Goal: Task Accomplishment & Management: Manage account settings

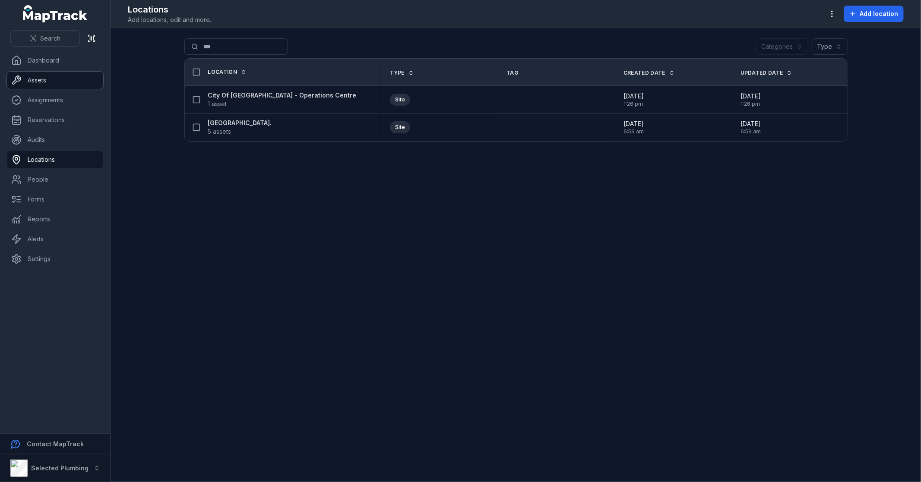
click at [58, 78] on link "Assets" at bounding box center [55, 80] width 96 height 17
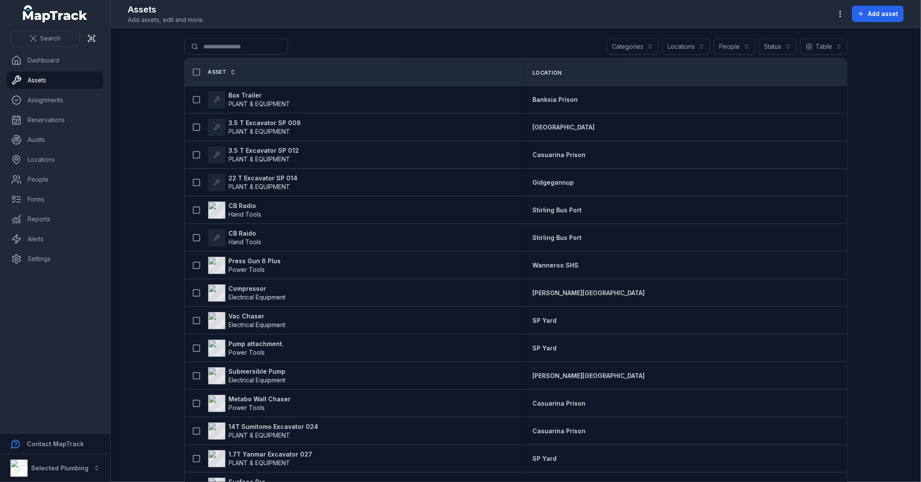
click at [130, 179] on main "Search for assets Categories Locations People Status Table ***** Asset Location…" at bounding box center [516, 255] width 810 height 454
click at [129, 177] on main "Search for assets Categories Locations People Status Table ***** Asset Location…" at bounding box center [516, 255] width 810 height 454
click at [215, 51] on input "Search for assets" at bounding box center [253, 46] width 138 height 16
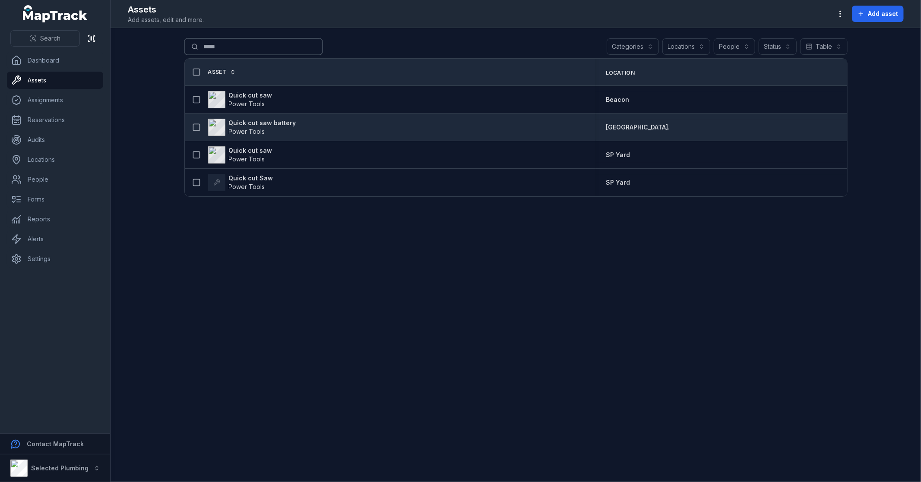
type input "*****"
click at [281, 121] on strong "Quick cut saw battery" at bounding box center [262, 123] width 67 height 9
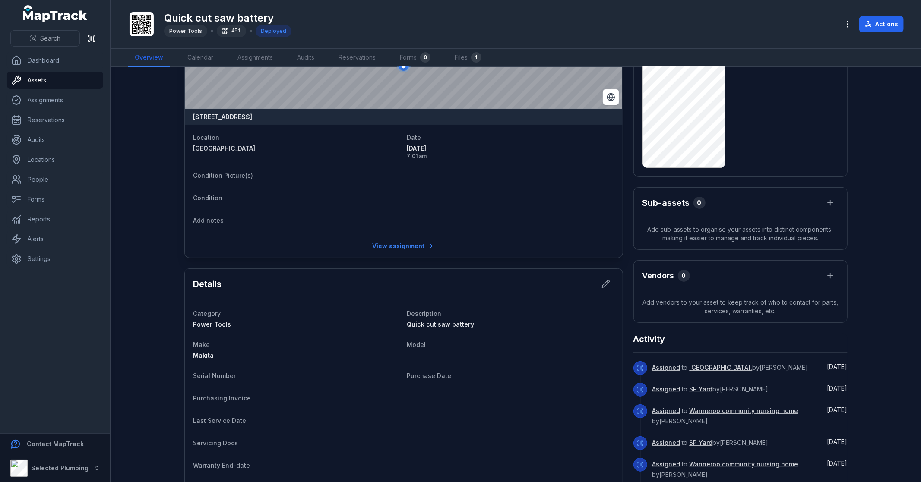
scroll to position [144, 0]
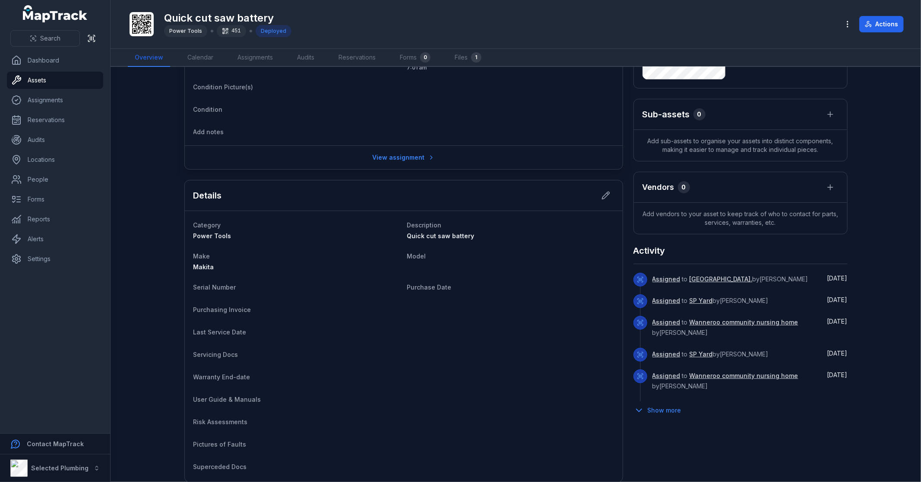
drag, startPoint x: 875, startPoint y: 472, endPoint x: 875, endPoint y: 479, distance: 7.4
click at [875, 479] on main "[STREET_ADDRESS] Location [GEOGRAPHIC_DATA]. Date [DATE] 7:01 am Condition Pict…" at bounding box center [516, 274] width 810 height 415
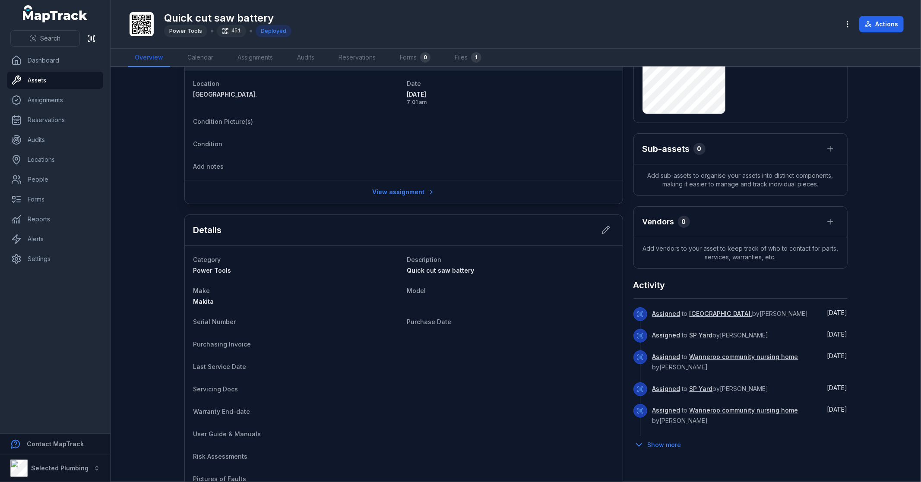
scroll to position [0, 0]
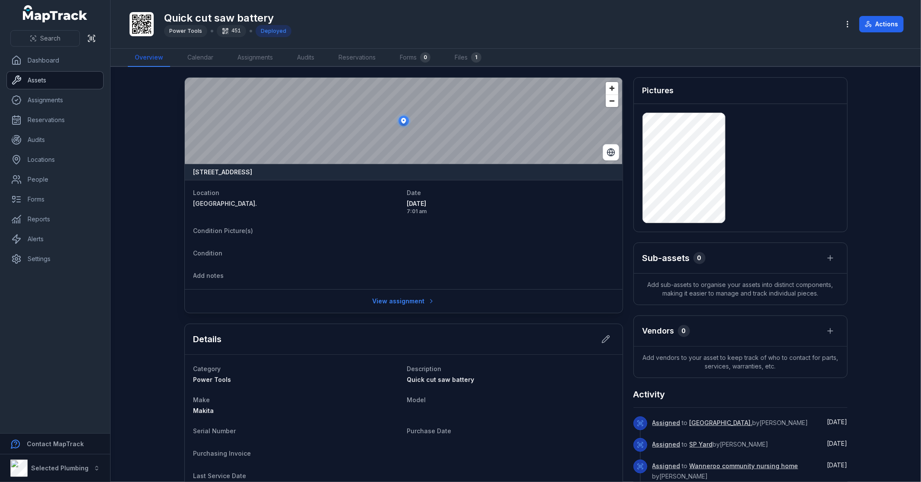
click at [43, 79] on link "Assets" at bounding box center [55, 80] width 96 height 17
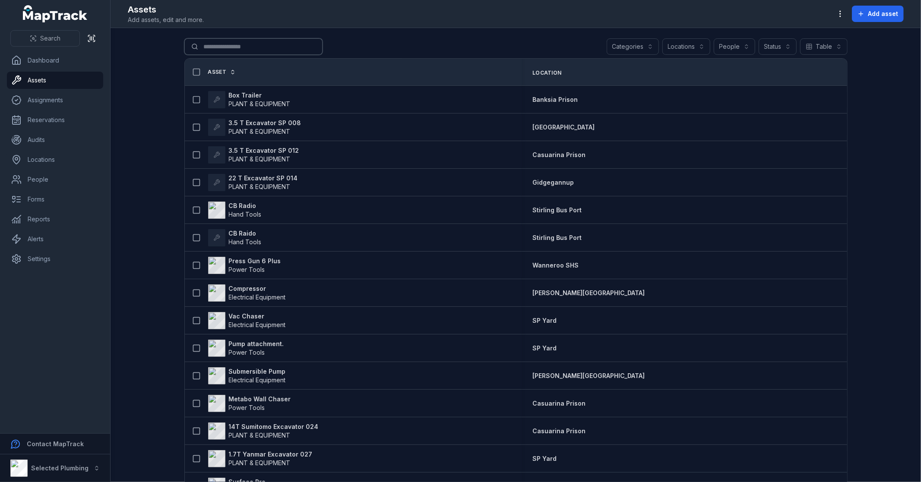
click at [227, 46] on input "Search for assets" at bounding box center [253, 46] width 138 height 16
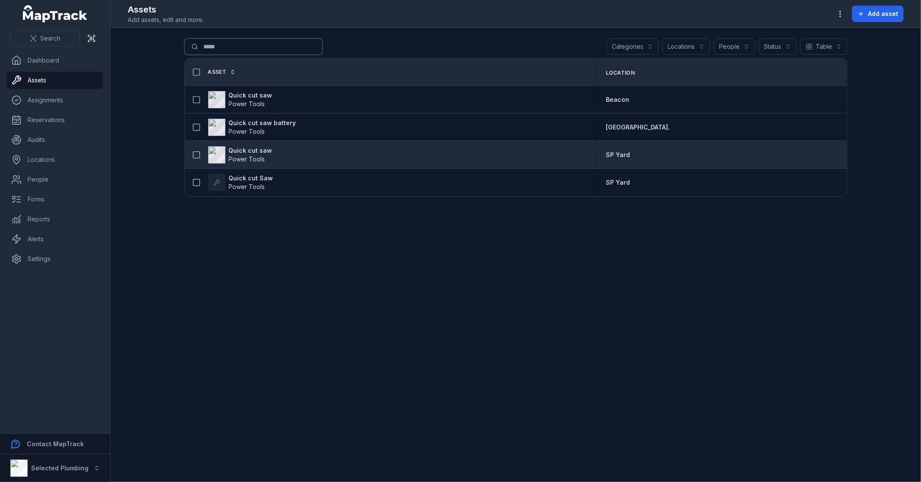
type input "*****"
click at [250, 152] on strong "Quick cut saw" at bounding box center [251, 150] width 44 height 9
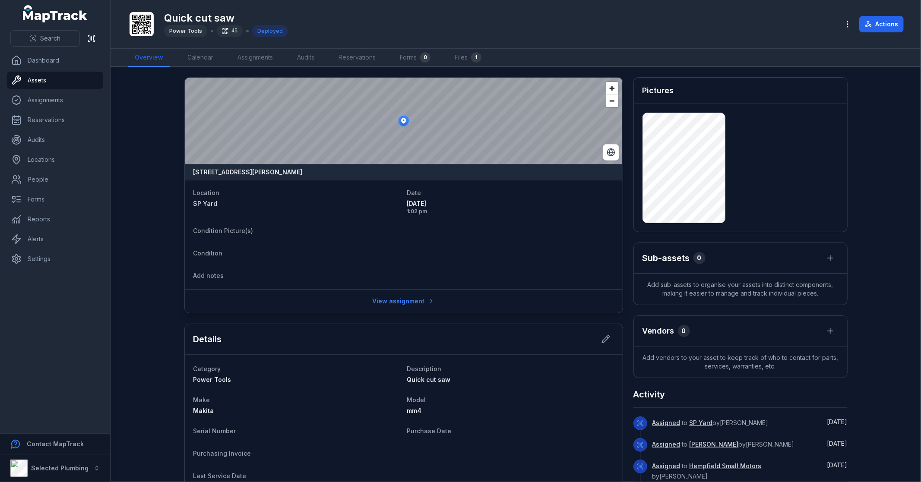
click at [158, 173] on main "[STREET_ADDRESS][PERSON_NAME] Location [GEOGRAPHIC_DATA] Date [DATE] 1:02 pm Co…" at bounding box center [516, 274] width 810 height 415
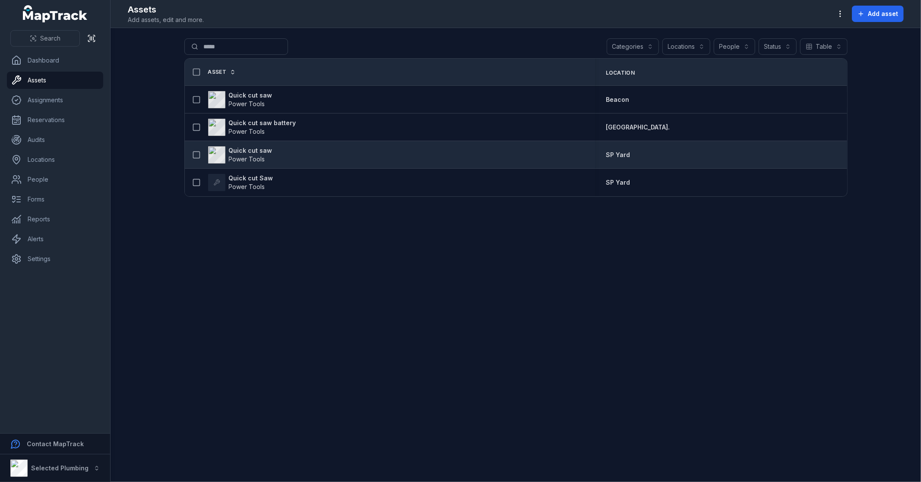
click at [257, 148] on strong "Quick cut saw" at bounding box center [251, 150] width 44 height 9
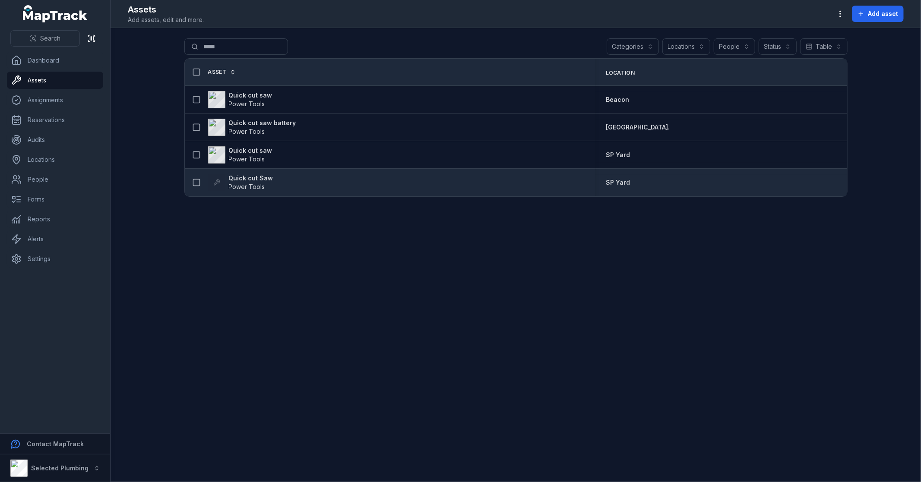
click at [255, 179] on strong "Quick cut Saw" at bounding box center [251, 178] width 44 height 9
click at [255, 178] on strong "Quick cut Saw" at bounding box center [251, 178] width 44 height 9
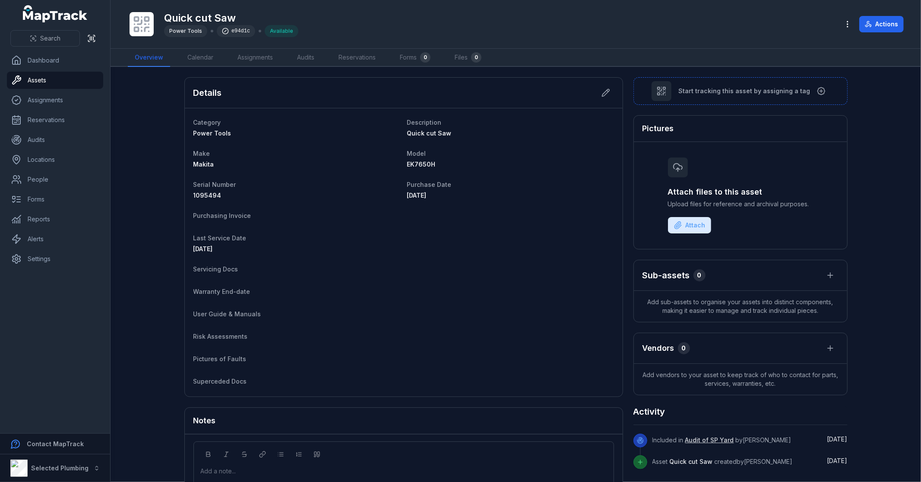
click at [881, 200] on main "Details Category Power Tools Description Quick cut Saw Make Makita Model EK7650…" at bounding box center [516, 274] width 810 height 415
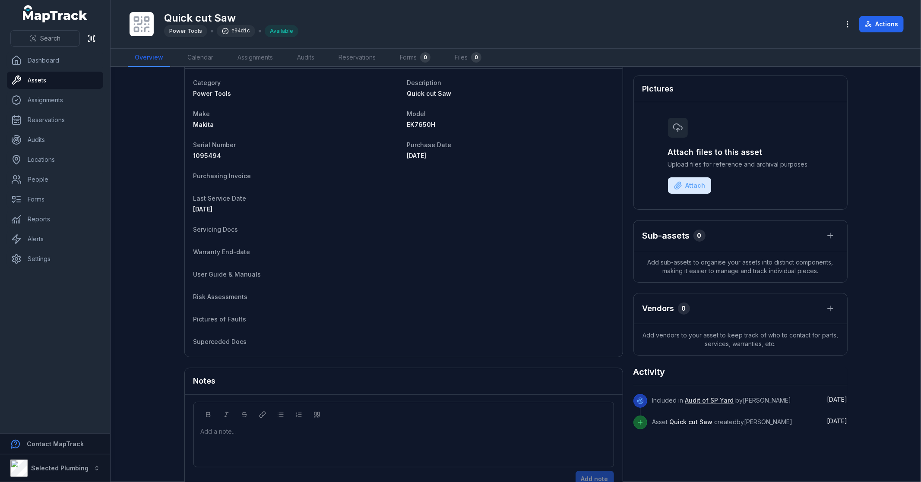
scroll to position [62, 0]
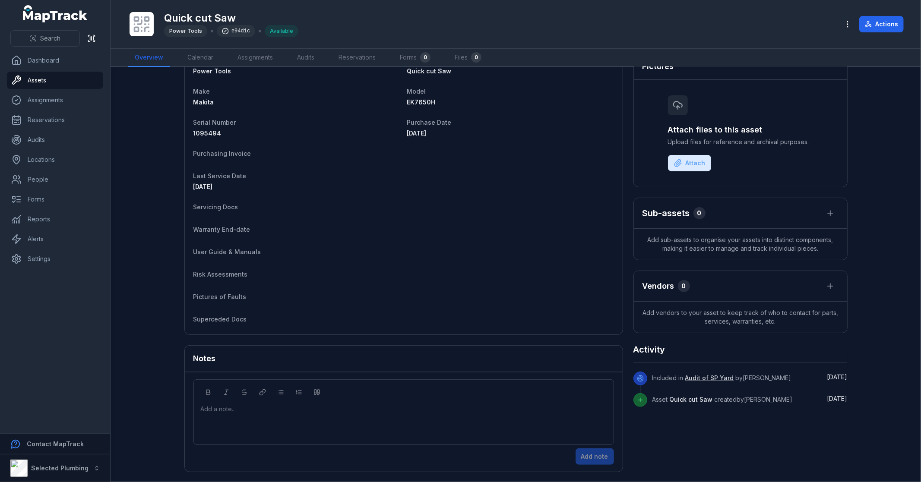
click at [736, 445] on div "Details Category Power Tools Description Quick cut Saw Make Makita Model EK7650…" at bounding box center [515, 243] width 663 height 457
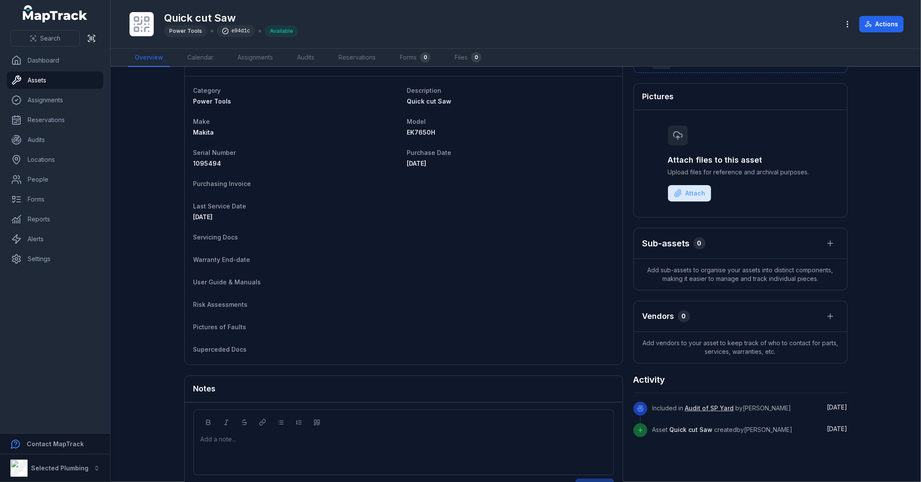
scroll to position [0, 0]
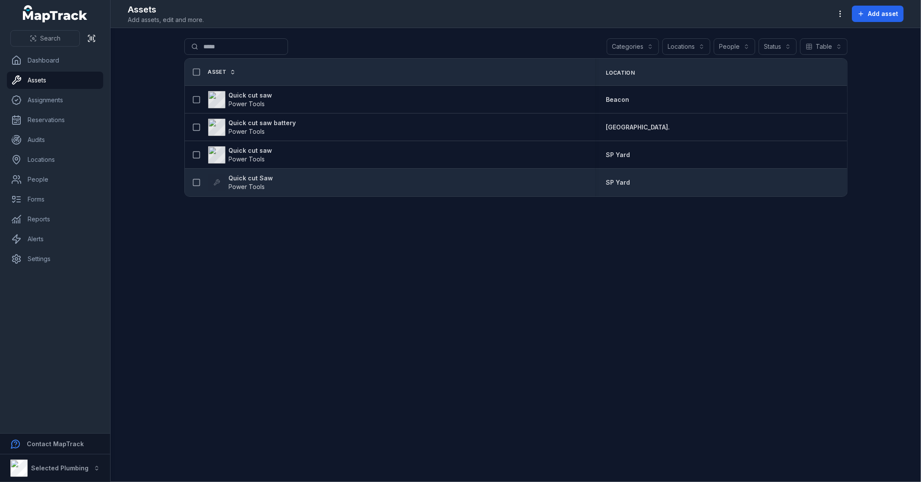
click at [249, 179] on strong "Quick cut Saw" at bounding box center [251, 178] width 44 height 9
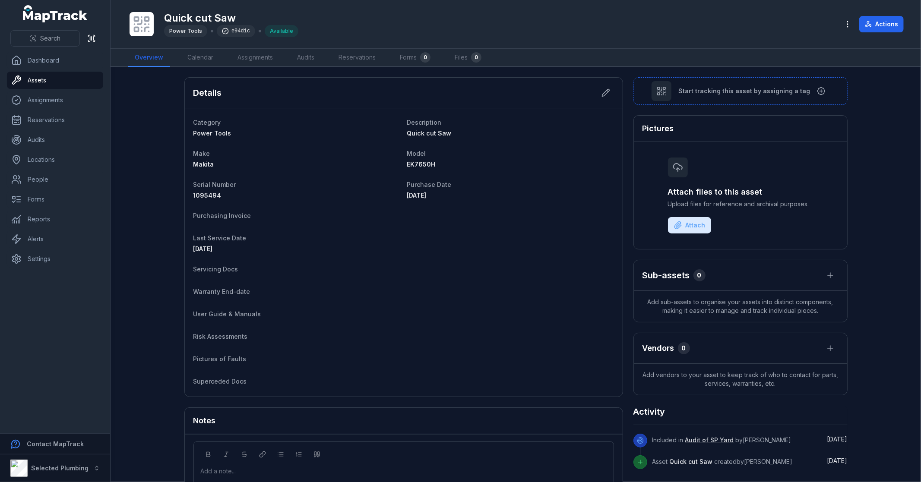
click at [441, 231] on dl "Category Power Tools Description Quick cut Saw Make Makita Model EK7650H Serial…" at bounding box center [403, 252] width 420 height 271
click at [152, 205] on main "Details Category Power Tools Description Quick cut Saw Make Makita Model EK7650…" at bounding box center [516, 274] width 810 height 415
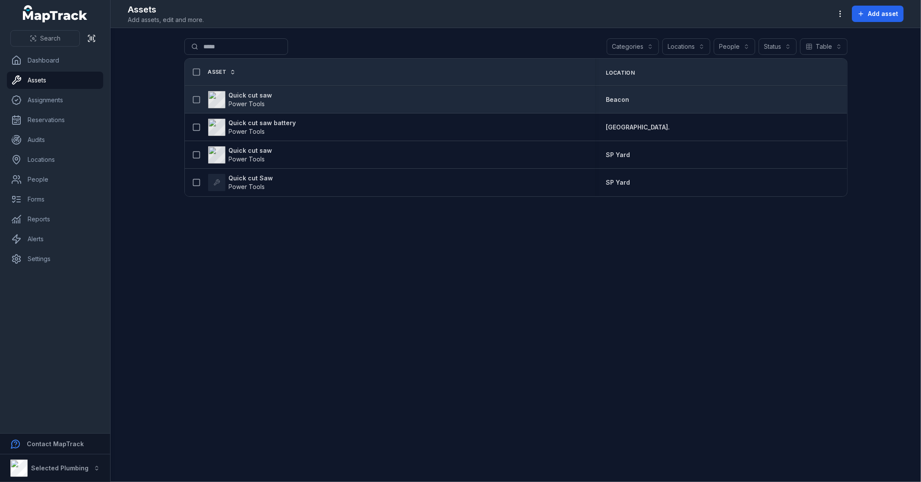
click at [260, 98] on strong "Quick cut saw" at bounding box center [251, 95] width 44 height 9
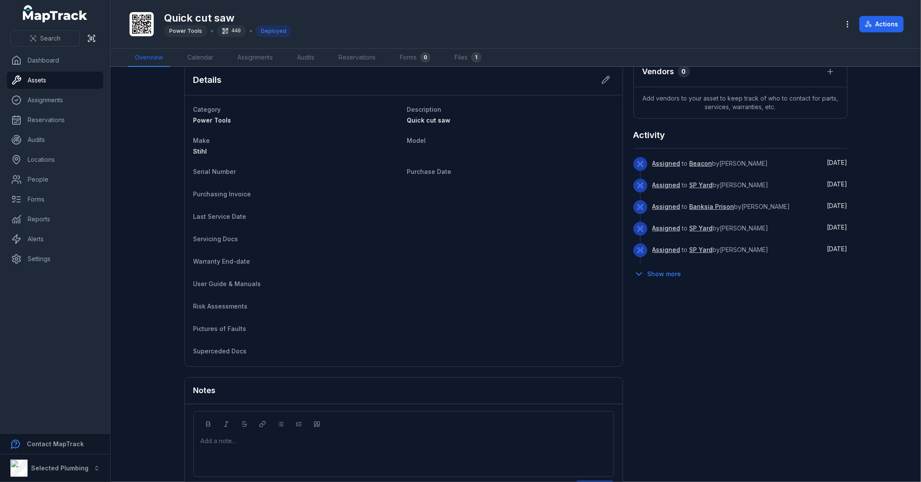
scroll to position [291, 0]
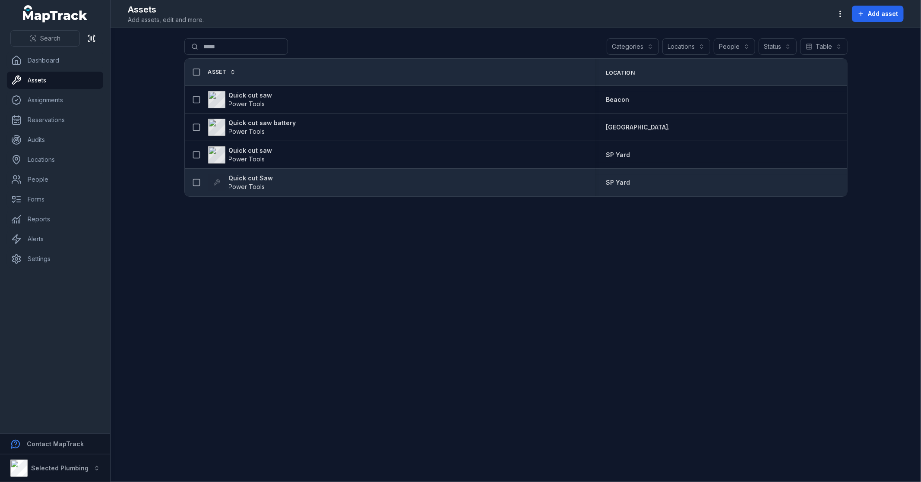
click at [254, 176] on strong "Quick cut Saw" at bounding box center [251, 178] width 44 height 9
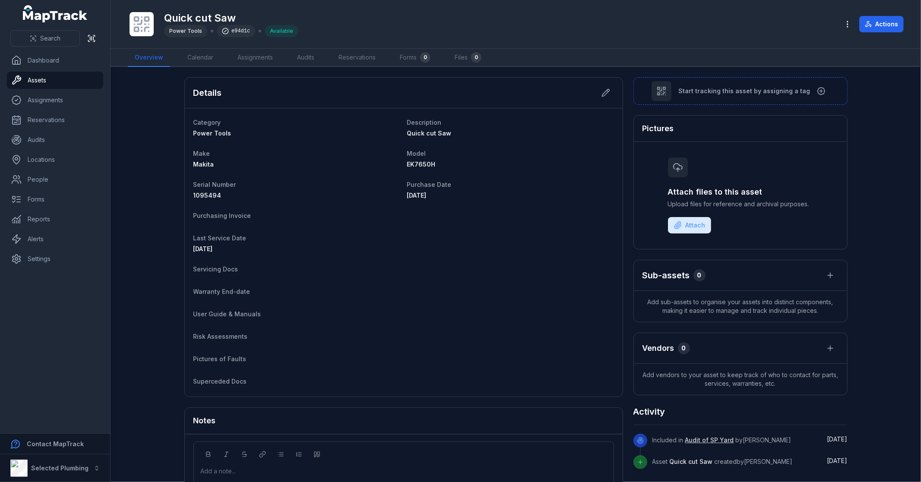
drag, startPoint x: 143, startPoint y: 254, endPoint x: 145, endPoint y: 206, distance: 47.5
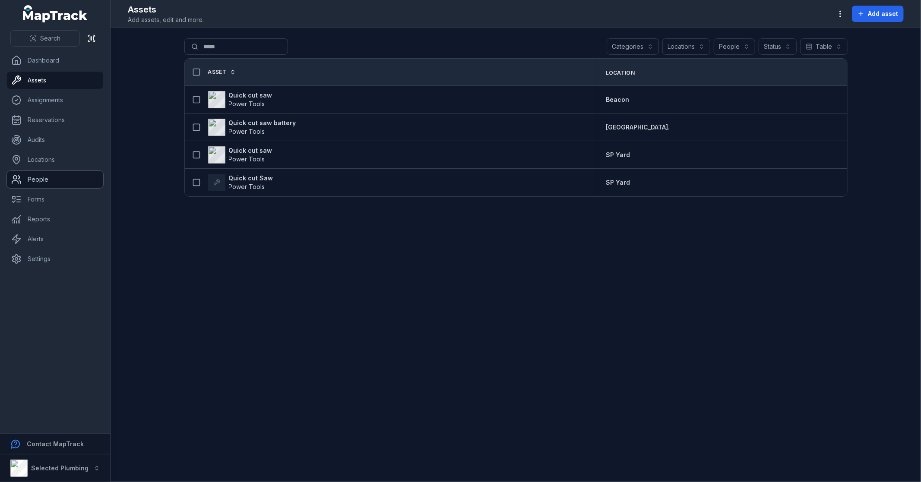
click at [55, 183] on link "People" at bounding box center [55, 179] width 96 height 17
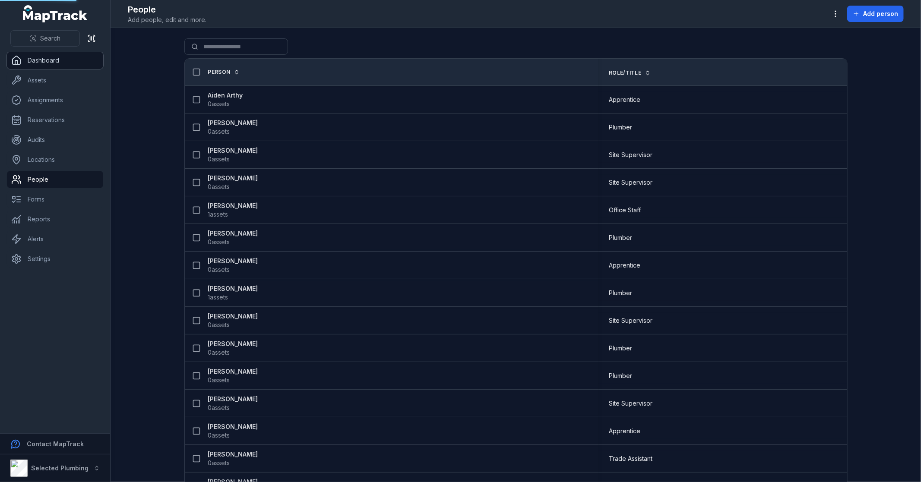
click at [55, 65] on link "Dashboard" at bounding box center [55, 60] width 96 height 17
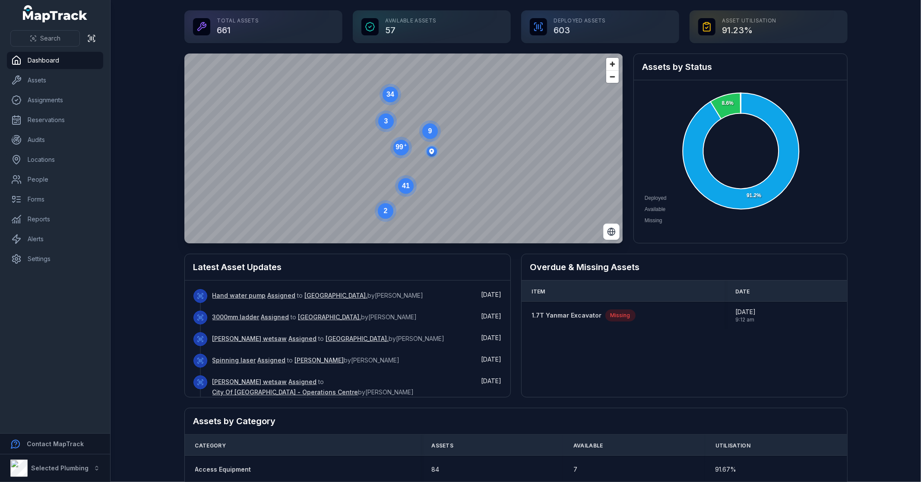
click at [251, 338] on link "[PERSON_NAME] wetsaw" at bounding box center [249, 339] width 75 height 9
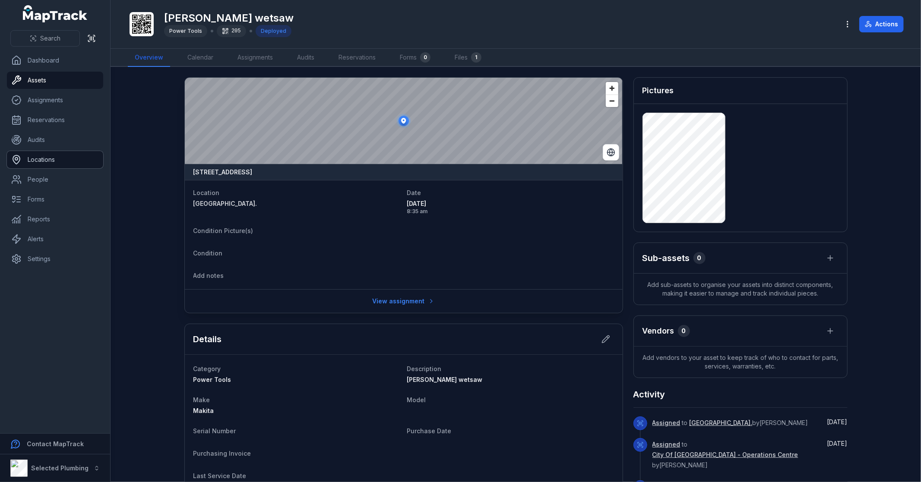
click at [58, 158] on link "Locations" at bounding box center [55, 159] width 96 height 17
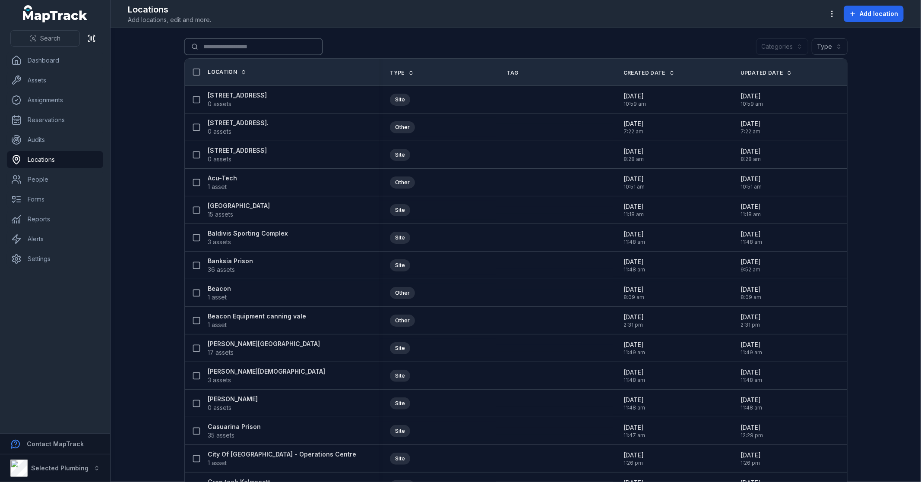
click at [238, 44] on input "Search for locations" at bounding box center [253, 46] width 138 height 16
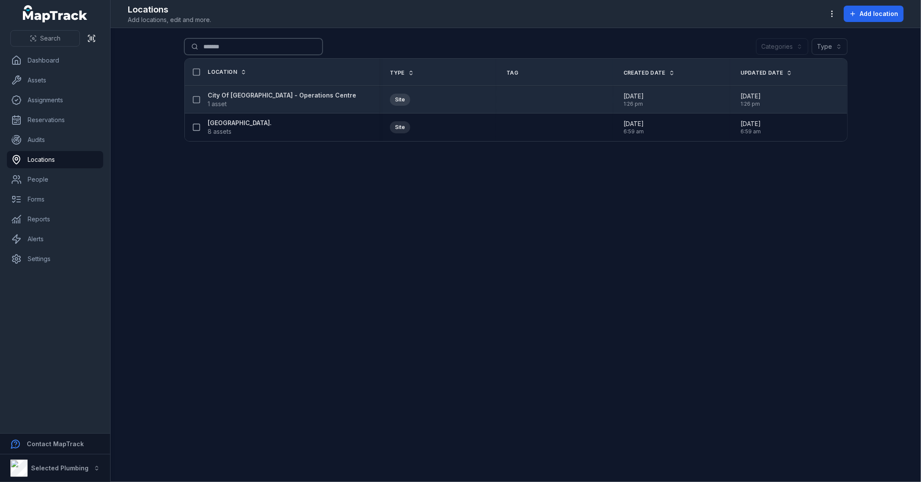
type input "*******"
click at [267, 95] on strong "City Of [GEOGRAPHIC_DATA] - Operations Centre" at bounding box center [282, 95] width 149 height 9
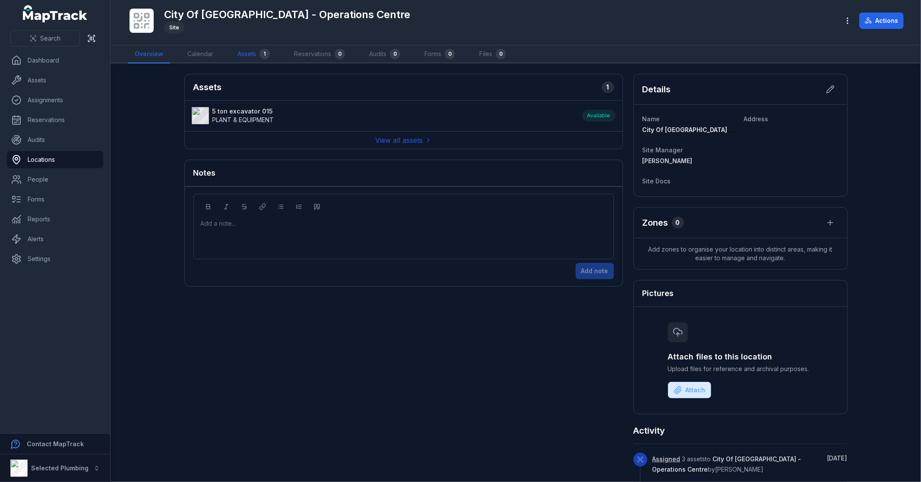
click at [250, 52] on link "Assets 1" at bounding box center [254, 54] width 46 height 18
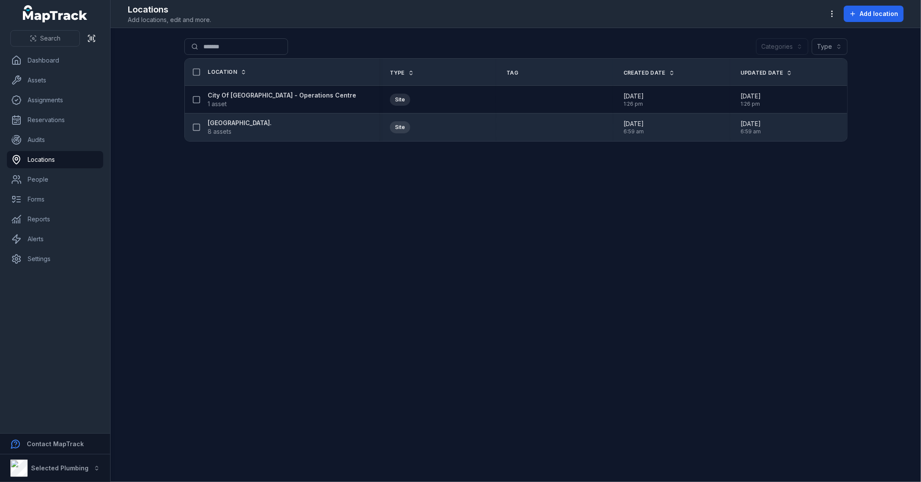
click at [242, 123] on strong "[GEOGRAPHIC_DATA]." at bounding box center [240, 123] width 64 height 9
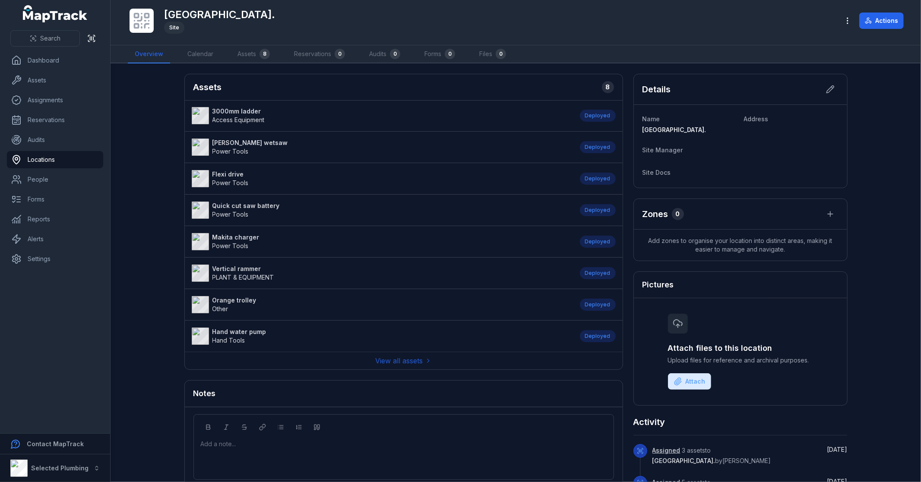
click at [150, 218] on main "Assets 8 3000mm ladder Access Equipment Deployed Makita Petrol wetsaw Power Too…" at bounding box center [516, 272] width 810 height 419
click at [232, 141] on strong "[PERSON_NAME] wetsaw" at bounding box center [250, 143] width 76 height 9
click at [150, 164] on main "Assets 8 3000mm ladder Access Equipment Deployed Makita Petrol wetsaw Power Too…" at bounding box center [516, 272] width 810 height 419
drag, startPoint x: 145, startPoint y: 171, endPoint x: 142, endPoint y: 101, distance: 70.0
click at [142, 101] on main "Assets 8 3000mm ladder Access Equipment Deployed Makita Petrol wetsaw Power Too…" at bounding box center [516, 272] width 810 height 419
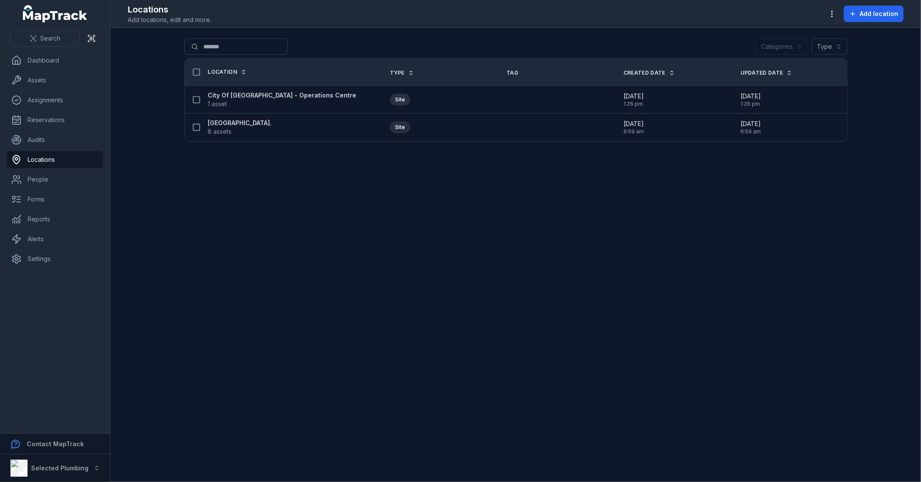
click at [303, 177] on main "Search for locations ******* Categories Type Location Type Tag Created Date Upd…" at bounding box center [516, 255] width 810 height 454
click at [274, 171] on main "Search for locations ******* Categories Type Location Type Tag Created Date Upd…" at bounding box center [516, 255] width 810 height 454
drag, startPoint x: 182, startPoint y: 61, endPoint x: 161, endPoint y: 55, distance: 21.9
click at [160, 58] on main "Search for locations ******* Categories Type Location Type Tag Created Date Upd…" at bounding box center [516, 255] width 810 height 454
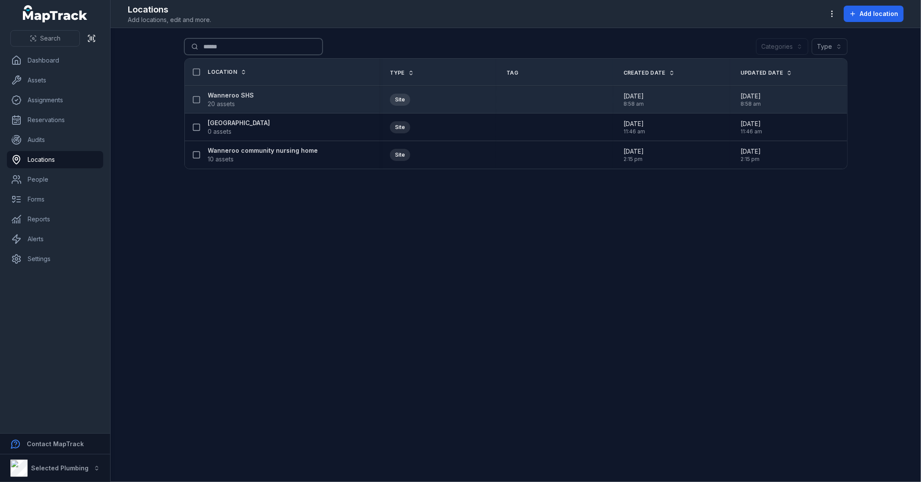
type input "******"
click at [231, 94] on strong "Wanneroo SHS" at bounding box center [231, 95] width 46 height 9
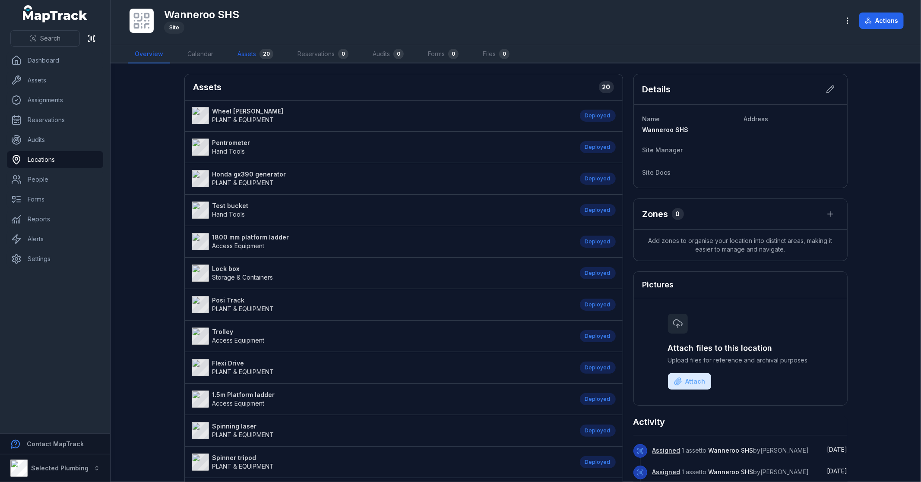
click at [259, 49] on link "Assets 20" at bounding box center [256, 54] width 50 height 18
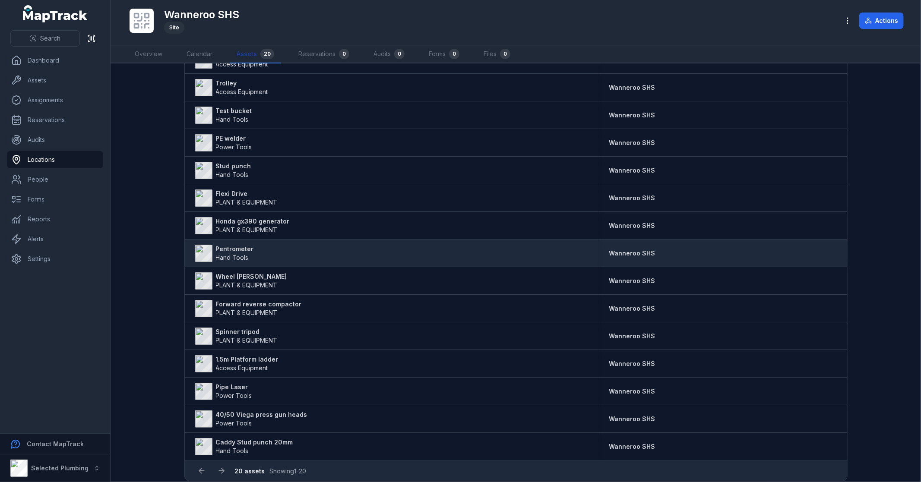
scroll to position [216, 0]
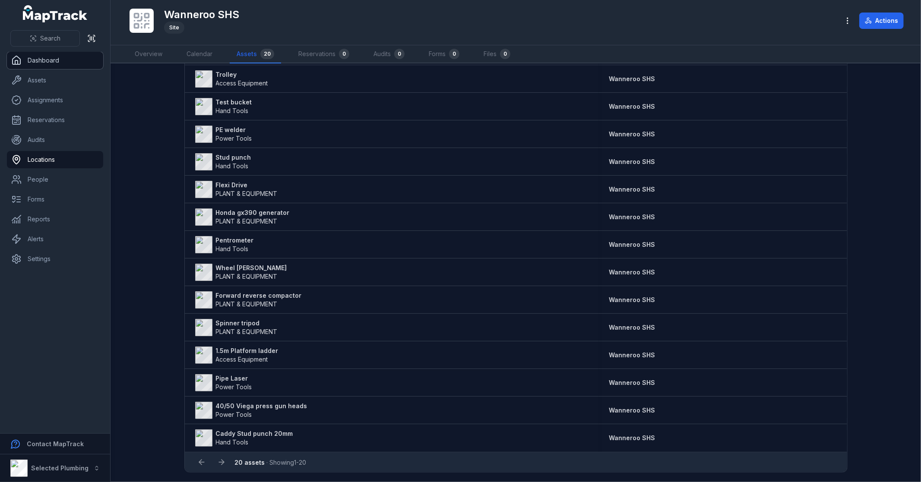
click at [54, 57] on link "Dashboard" at bounding box center [55, 60] width 96 height 17
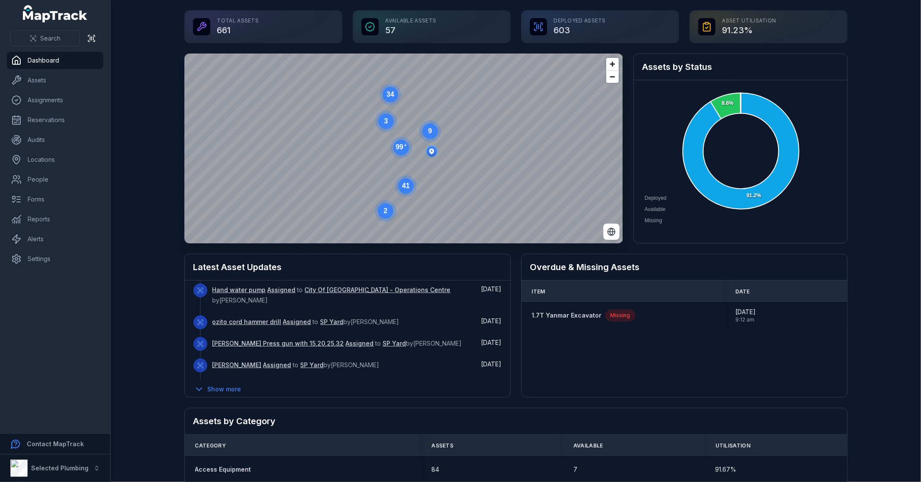
scroll to position [166, 0]
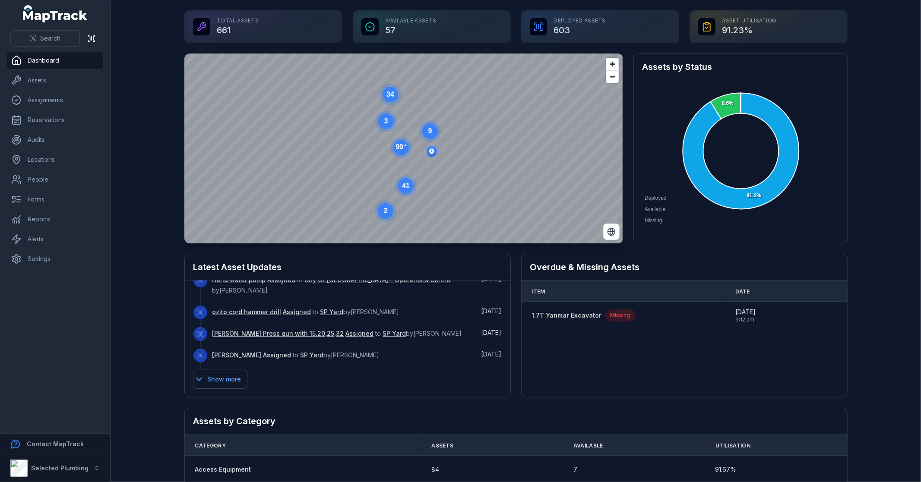
click at [229, 376] on button "Show more" at bounding box center [220, 379] width 54 height 18
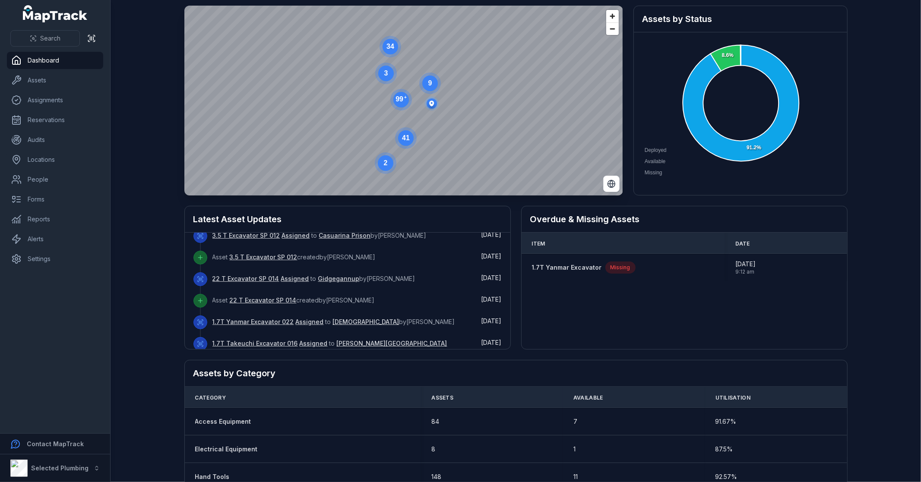
scroll to position [96, 0]
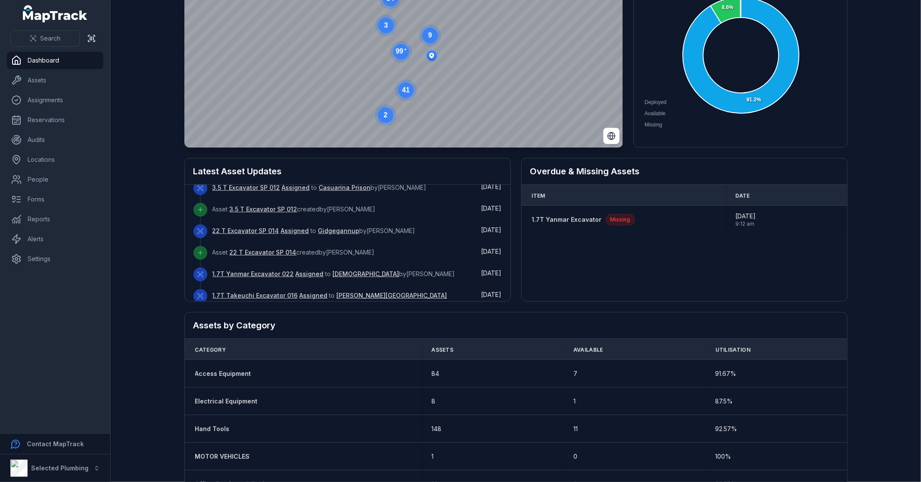
click at [234, 170] on h2 "Latest Asset Updates" at bounding box center [347, 171] width 308 height 12
click at [54, 79] on link "Assets" at bounding box center [55, 80] width 96 height 17
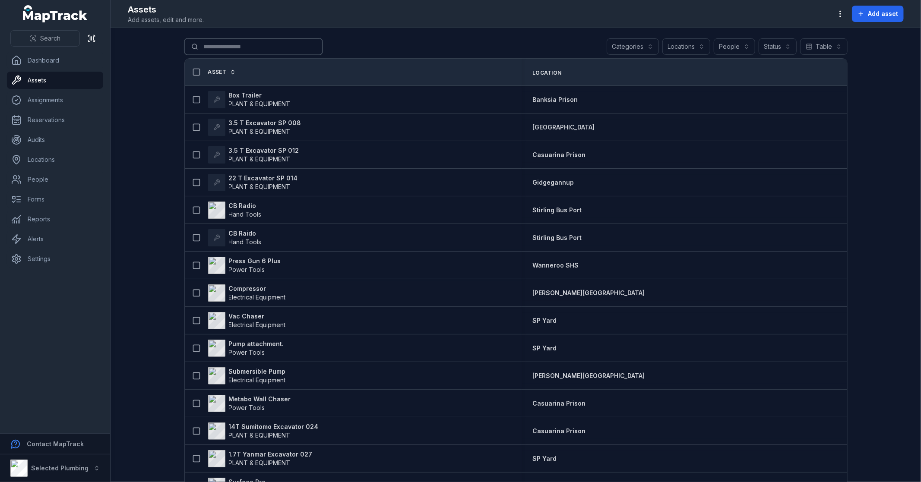
click at [248, 49] on input "Search for assets" at bounding box center [253, 46] width 138 height 16
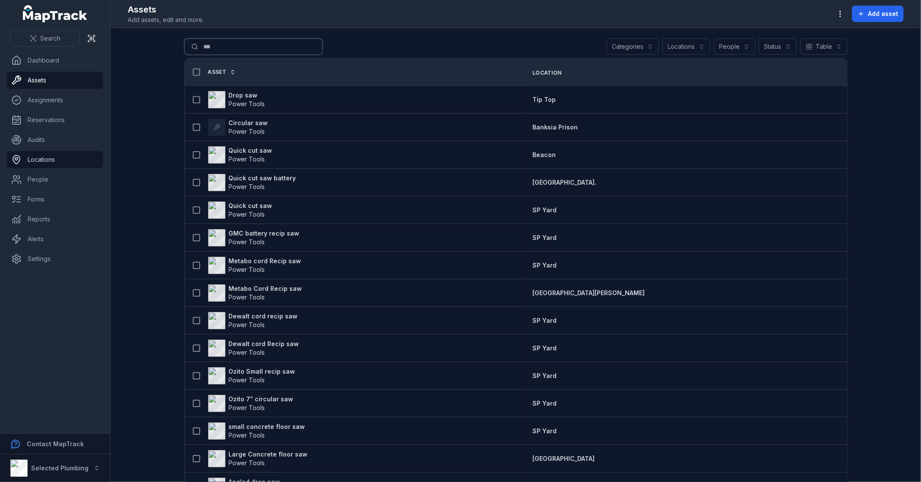
type input "***"
click at [51, 163] on link "Locations" at bounding box center [55, 159] width 96 height 17
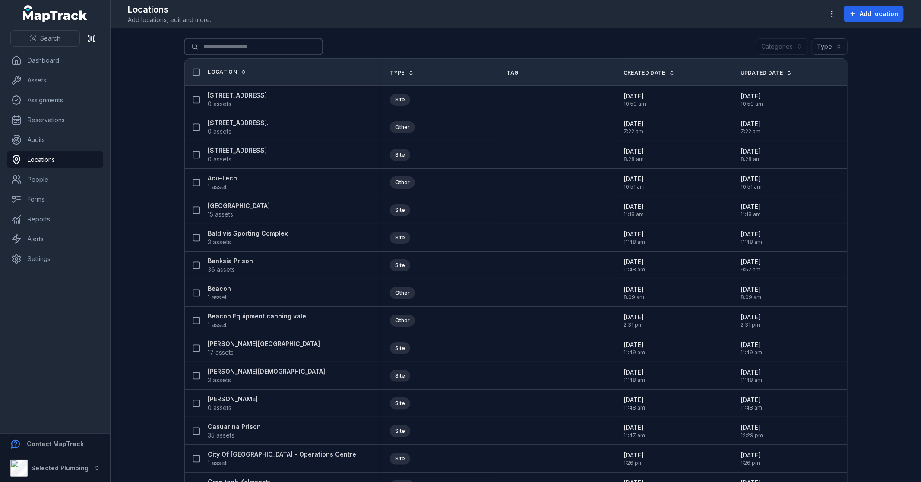
click at [247, 53] on input "Search for locations" at bounding box center [253, 46] width 138 height 16
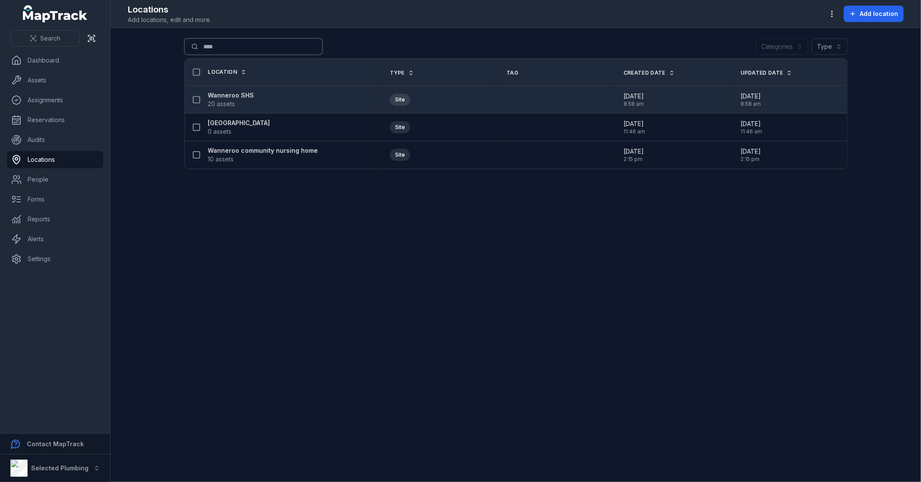
type input "****"
click at [243, 93] on strong "Wanneroo SHS" at bounding box center [231, 95] width 46 height 9
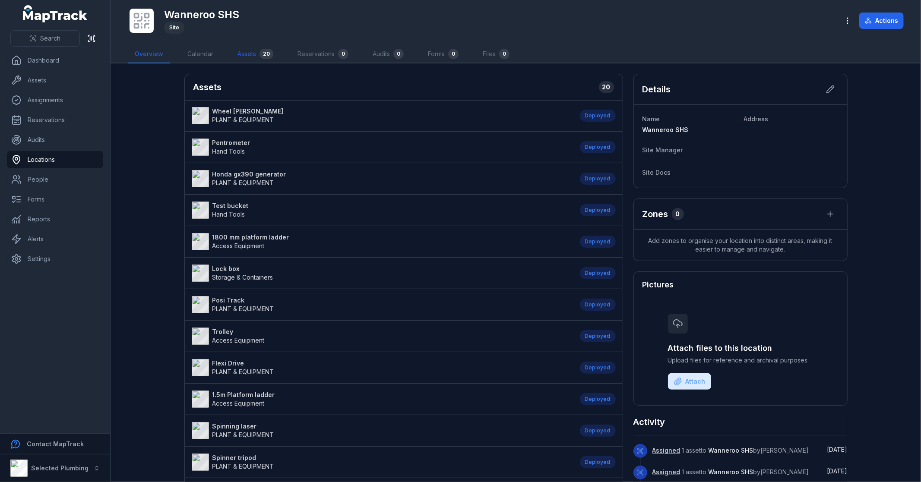
click at [261, 52] on div "20" at bounding box center [266, 54] width 14 height 10
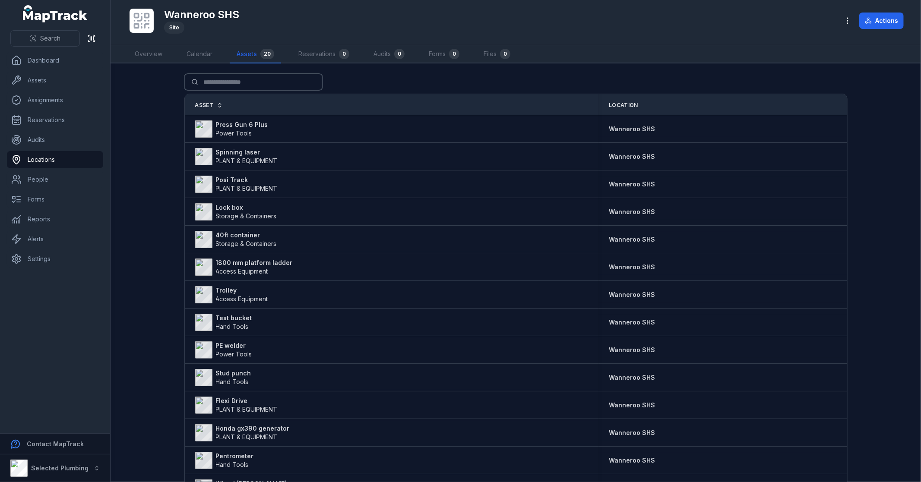
click at [239, 75] on input "Search for assets" at bounding box center [253, 82] width 138 height 16
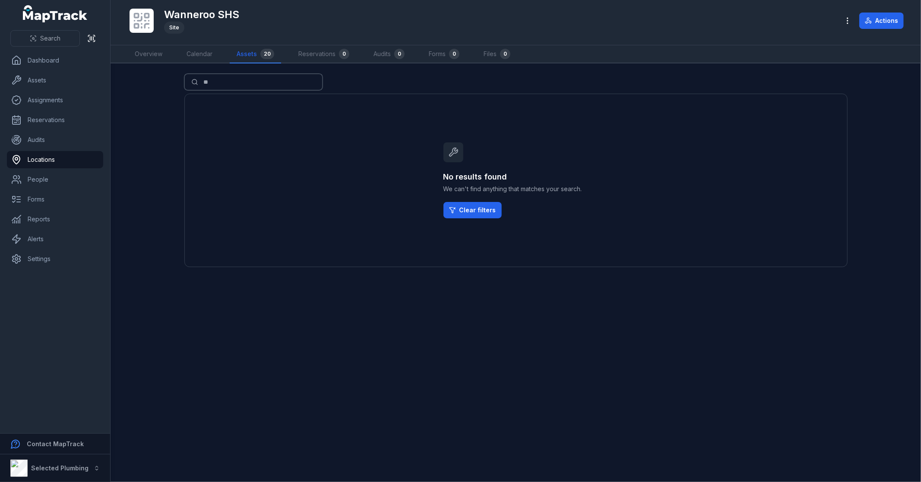
type input "*"
type input "***"
click at [61, 83] on link "Assets" at bounding box center [55, 80] width 96 height 17
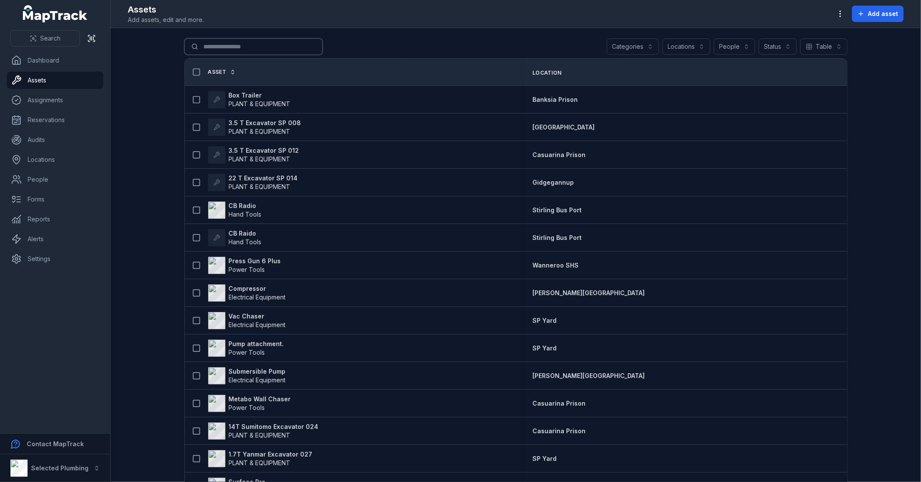
click at [230, 52] on input "Search for assets" at bounding box center [253, 46] width 138 height 16
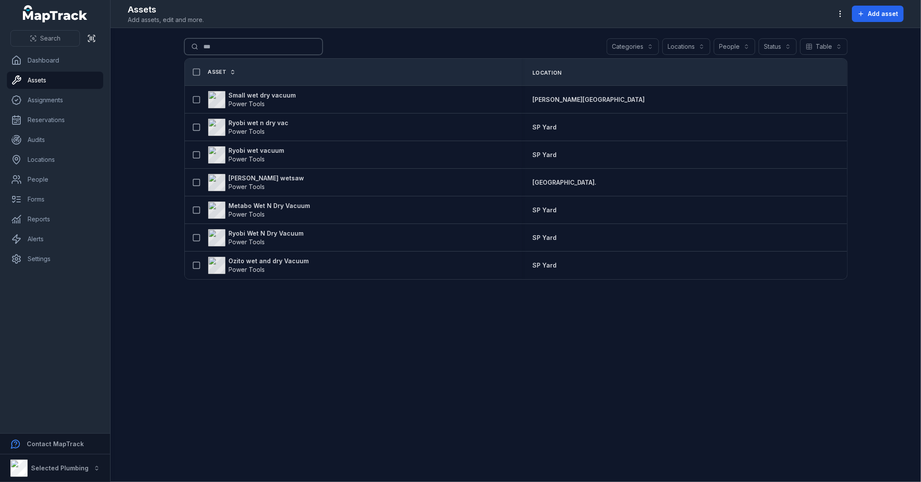
drag, startPoint x: 234, startPoint y: 48, endPoint x: 191, endPoint y: 47, distance: 43.2
click at [191, 47] on input "***" at bounding box center [253, 46] width 138 height 16
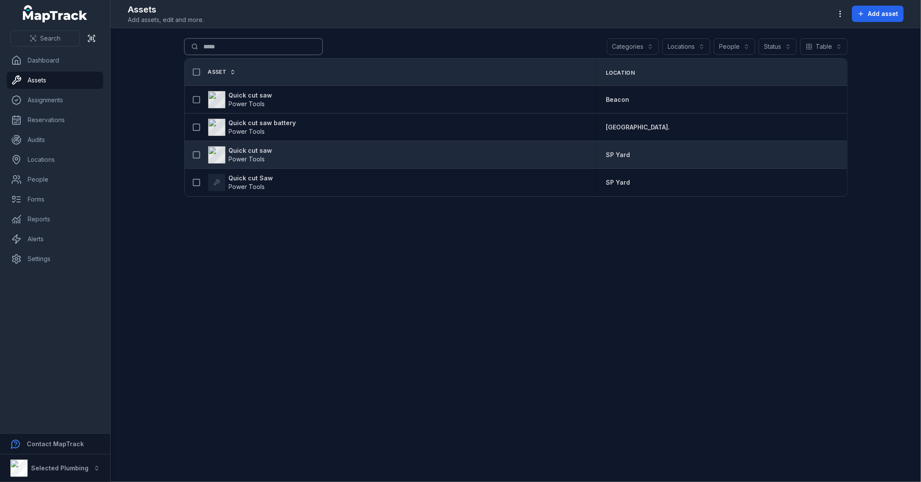
type input "*****"
click at [260, 150] on strong "Quick cut saw" at bounding box center [251, 150] width 44 height 9
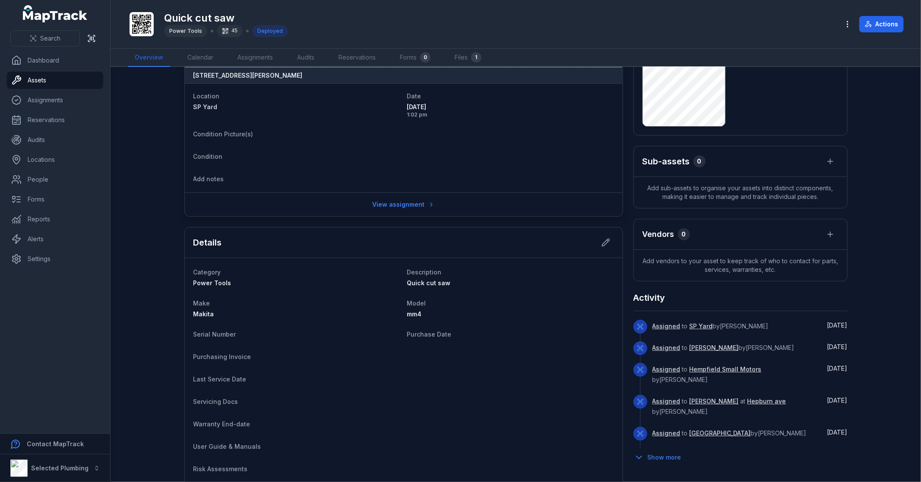
scroll to position [240, 0]
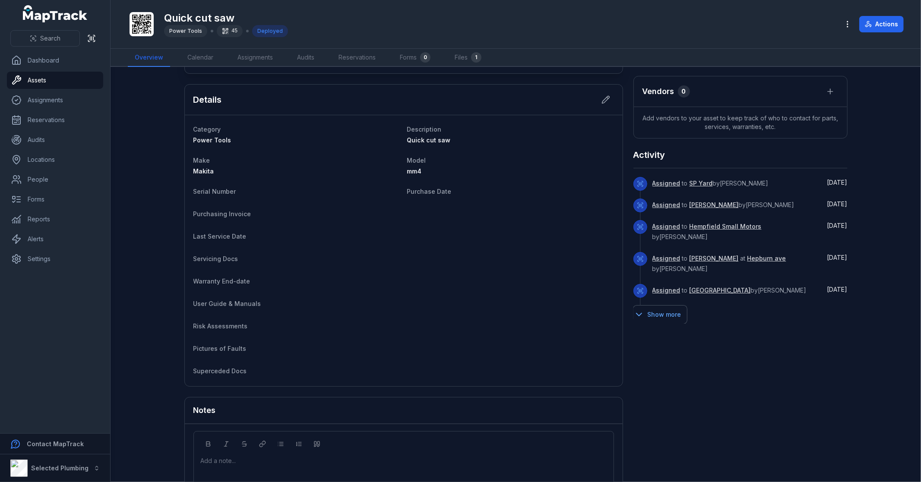
click at [667, 306] on button "Show more" at bounding box center [660, 315] width 54 height 18
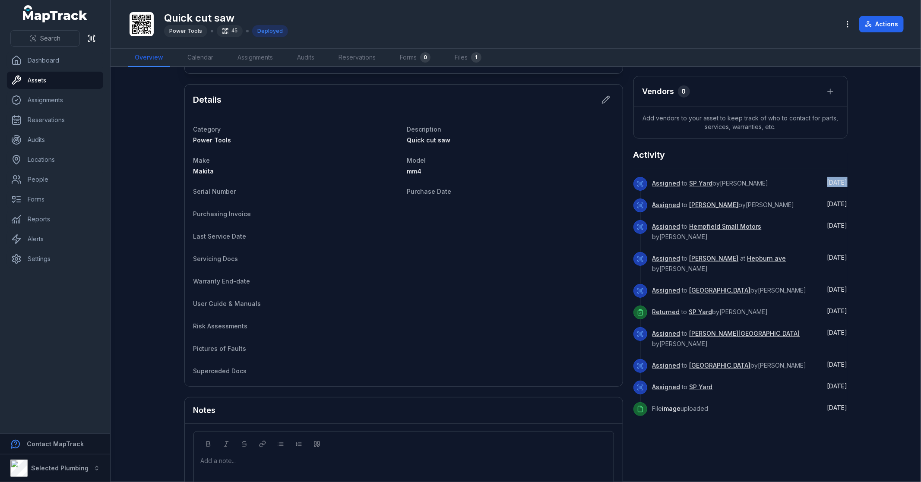
drag, startPoint x: 846, startPoint y: 182, endPoint x: 797, endPoint y: 183, distance: 48.8
click at [797, 183] on main "[STREET_ADDRESS][PERSON_NAME] Location [GEOGRAPHIC_DATA] Date [DATE] 1:02 pm Co…" at bounding box center [516, 274] width 810 height 415
click at [873, 182] on main "[STREET_ADDRESS][PERSON_NAME] Location [GEOGRAPHIC_DATA] Date [DATE] 1:02 pm Co…" at bounding box center [516, 274] width 810 height 415
drag, startPoint x: 851, startPoint y: 179, endPoint x: 819, endPoint y: 178, distance: 32.8
click at [819, 178] on main "[STREET_ADDRESS][PERSON_NAME] Location [GEOGRAPHIC_DATA] Date [DATE] 1:02 pm Co…" at bounding box center [516, 274] width 810 height 415
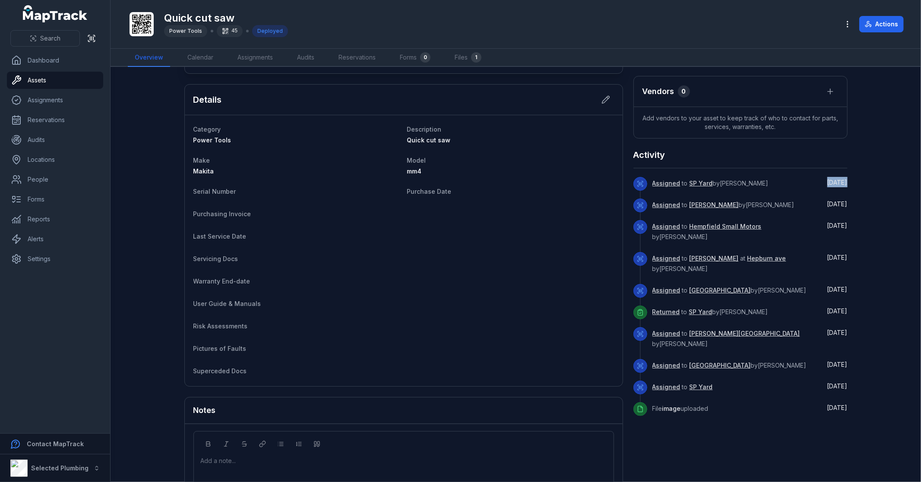
click at [870, 183] on main "[STREET_ADDRESS][PERSON_NAME] Location [GEOGRAPHIC_DATA] Date [DATE] 1:02 pm Co…" at bounding box center [516, 274] width 810 height 415
click at [847, 180] on main "[STREET_ADDRESS][PERSON_NAME] Location [GEOGRAPHIC_DATA] Date [DATE] 1:02 pm Co…" at bounding box center [516, 274] width 810 height 415
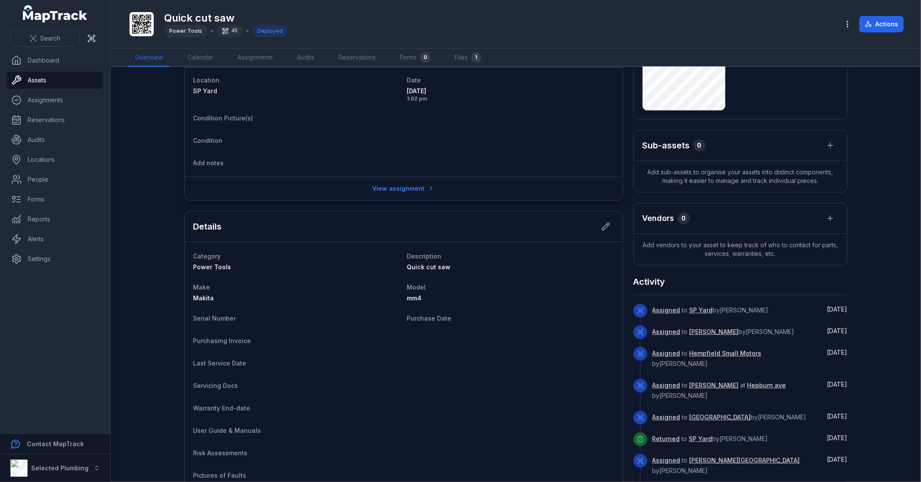
scroll to position [96, 0]
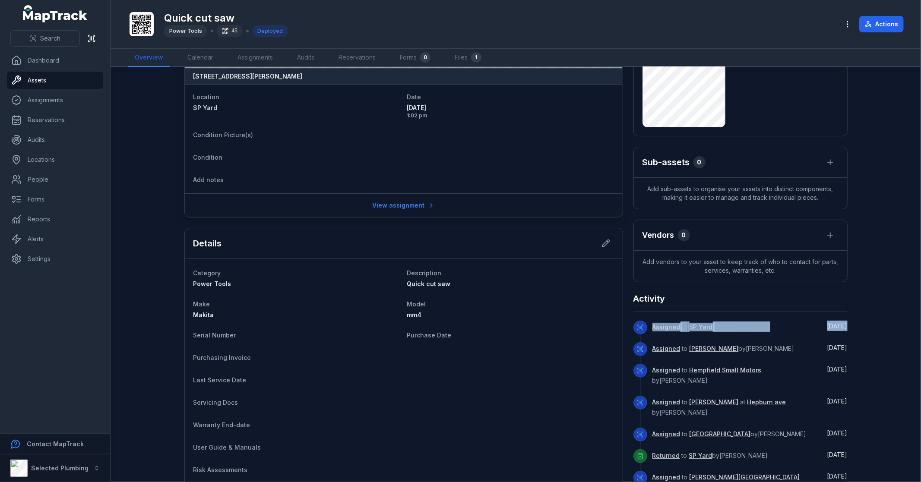
drag, startPoint x: 847, startPoint y: 322, endPoint x: 629, endPoint y: 327, distance: 218.5
click at [629, 327] on main "[STREET_ADDRESS][PERSON_NAME] Location [GEOGRAPHIC_DATA] Date [DATE] 1:02 pm Co…" at bounding box center [516, 274] width 810 height 415
click at [794, 322] on div "Assigned to SP Yard by [PERSON_NAME]" at bounding box center [733, 332] width 162 height 22
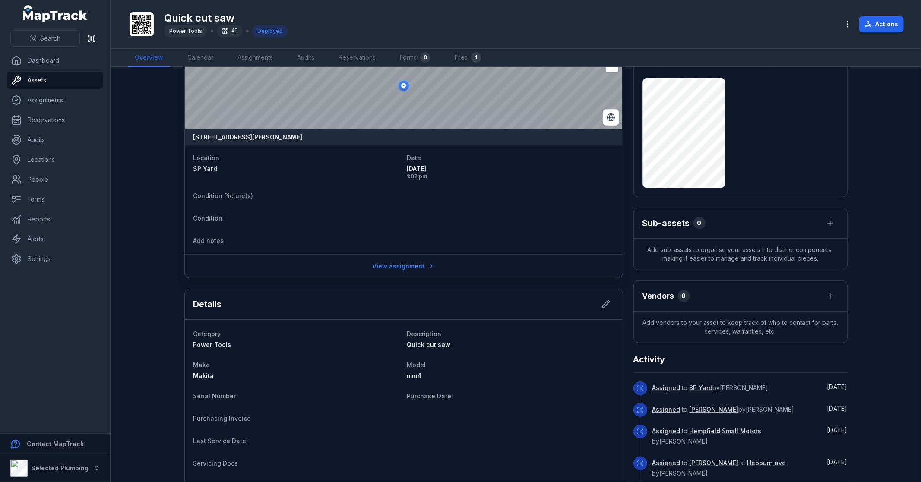
scroll to position [0, 0]
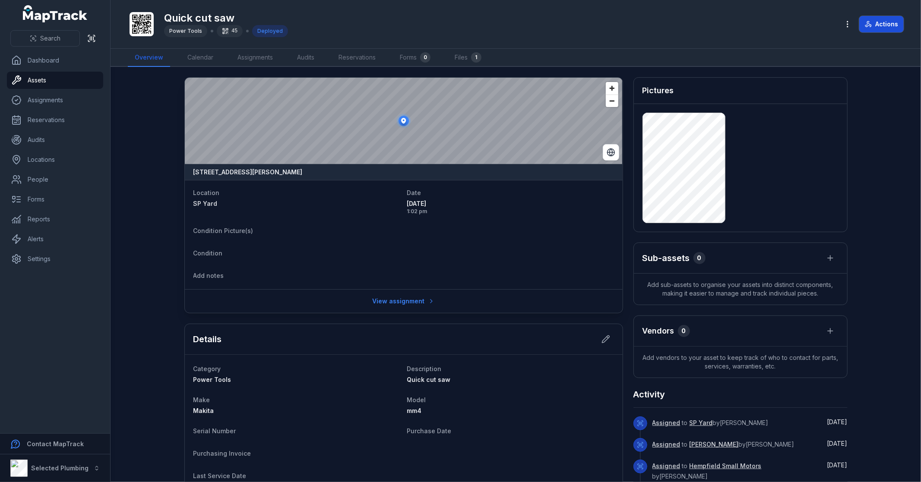
click at [881, 22] on button "Actions" at bounding box center [881, 24] width 44 height 16
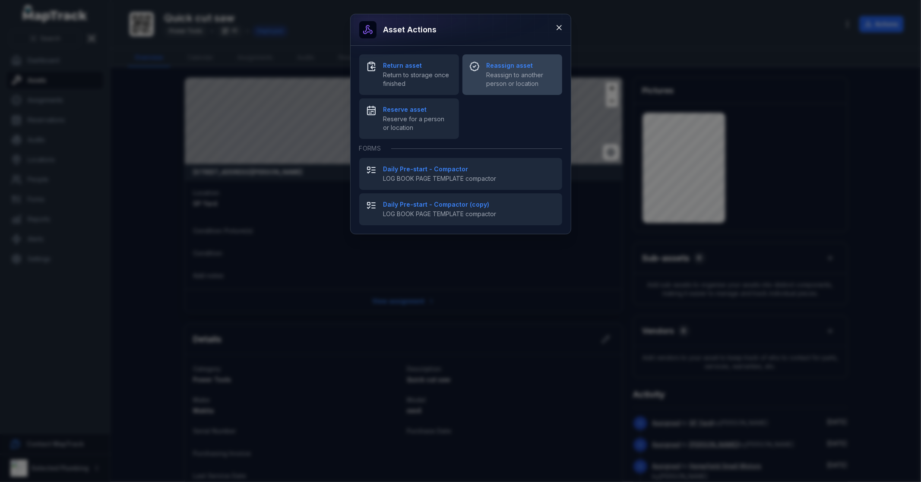
click at [522, 72] on span "Reassign to another person or location" at bounding box center [521, 79] width 69 height 17
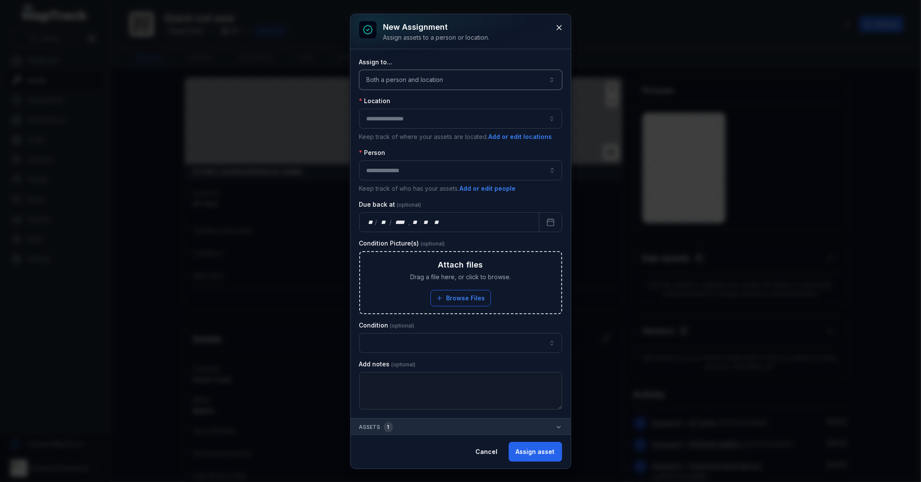
click at [444, 75] on button "Both a person and location ****" at bounding box center [460, 80] width 203 height 20
click at [399, 136] on div "A location" at bounding box center [458, 136] width 176 height 9
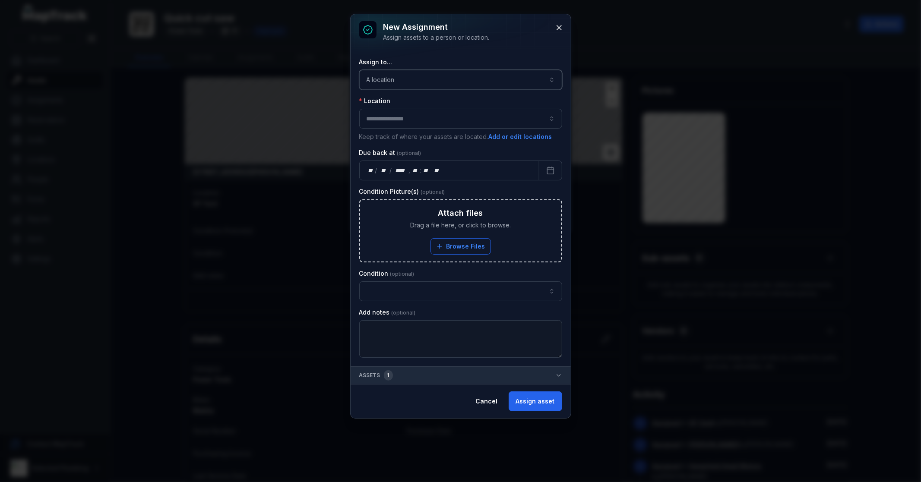
click at [395, 118] on button "button" at bounding box center [460, 119] width 203 height 20
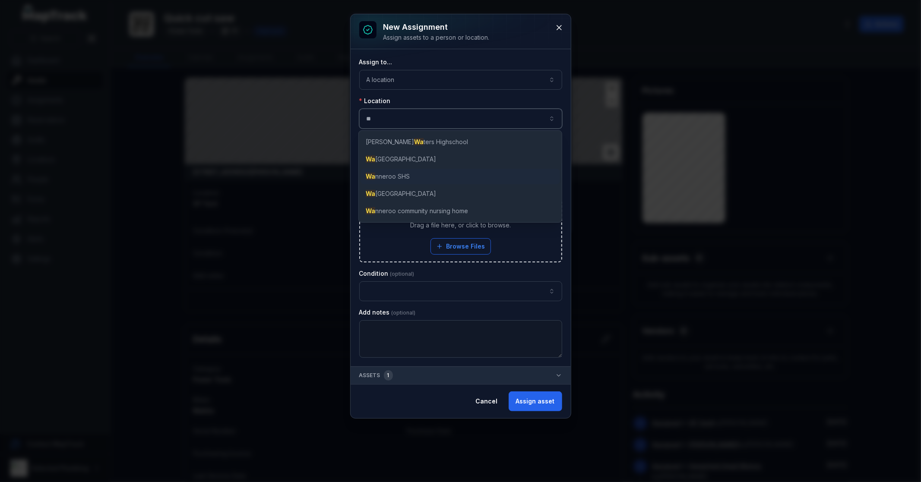
type input "**"
click at [373, 172] on span "Wa nneroo SHS" at bounding box center [388, 176] width 44 height 9
type input "**********"
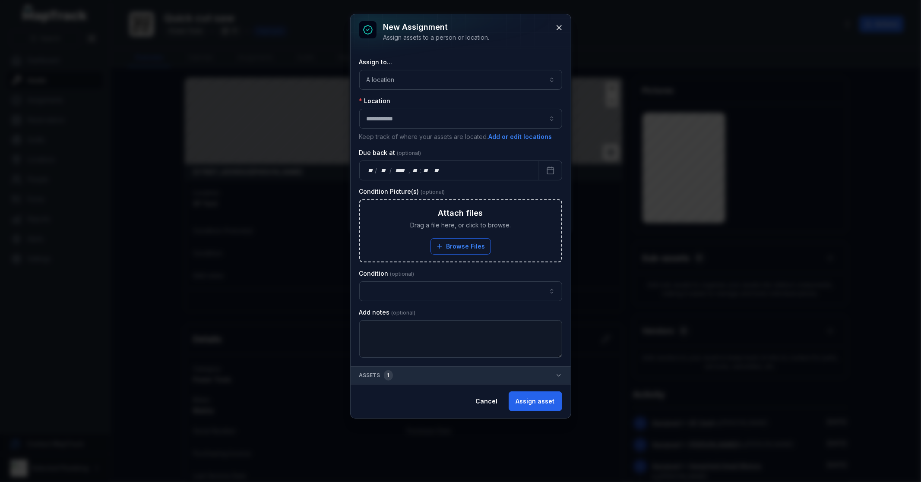
click at [357, 278] on div "**********" at bounding box center [461, 216] width 220 height 335
click at [410, 288] on button "button" at bounding box center [460, 291] width 203 height 20
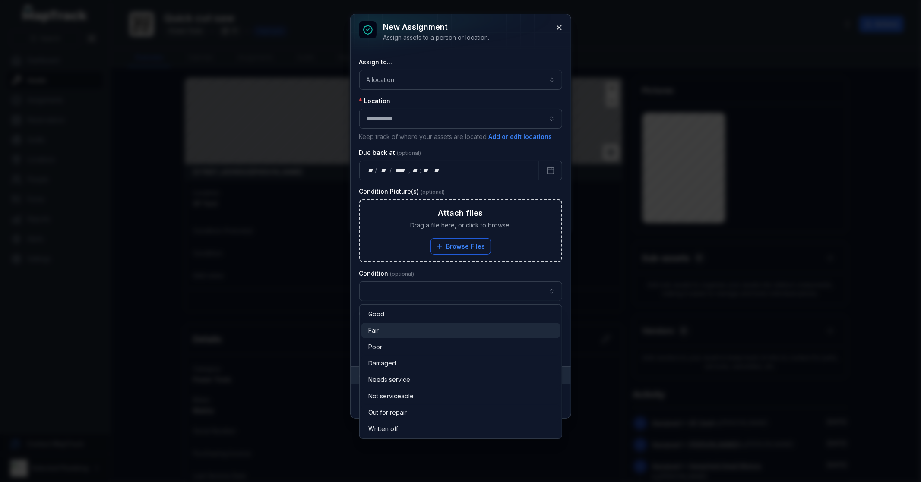
click at [381, 331] on div "Fair" at bounding box center [460, 330] width 185 height 9
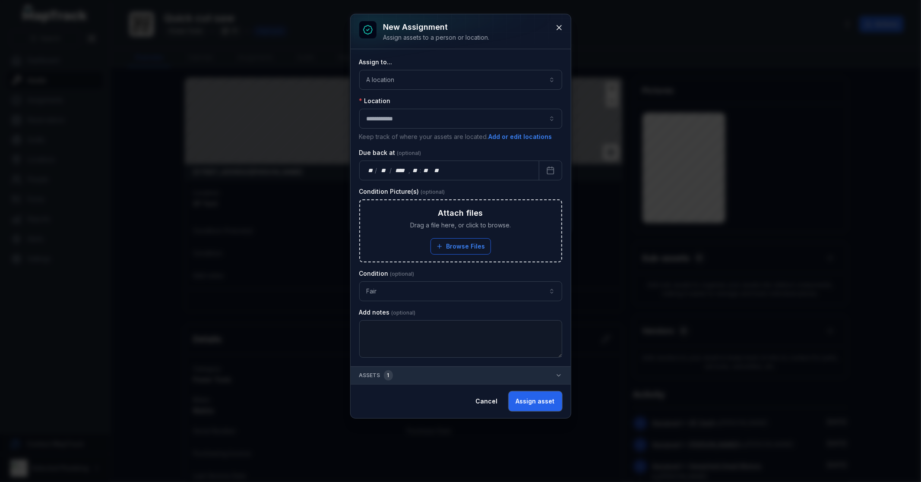
click at [533, 398] on button "Assign asset" at bounding box center [536, 402] width 54 height 20
